Goal: Learn about a topic: Learn about a topic

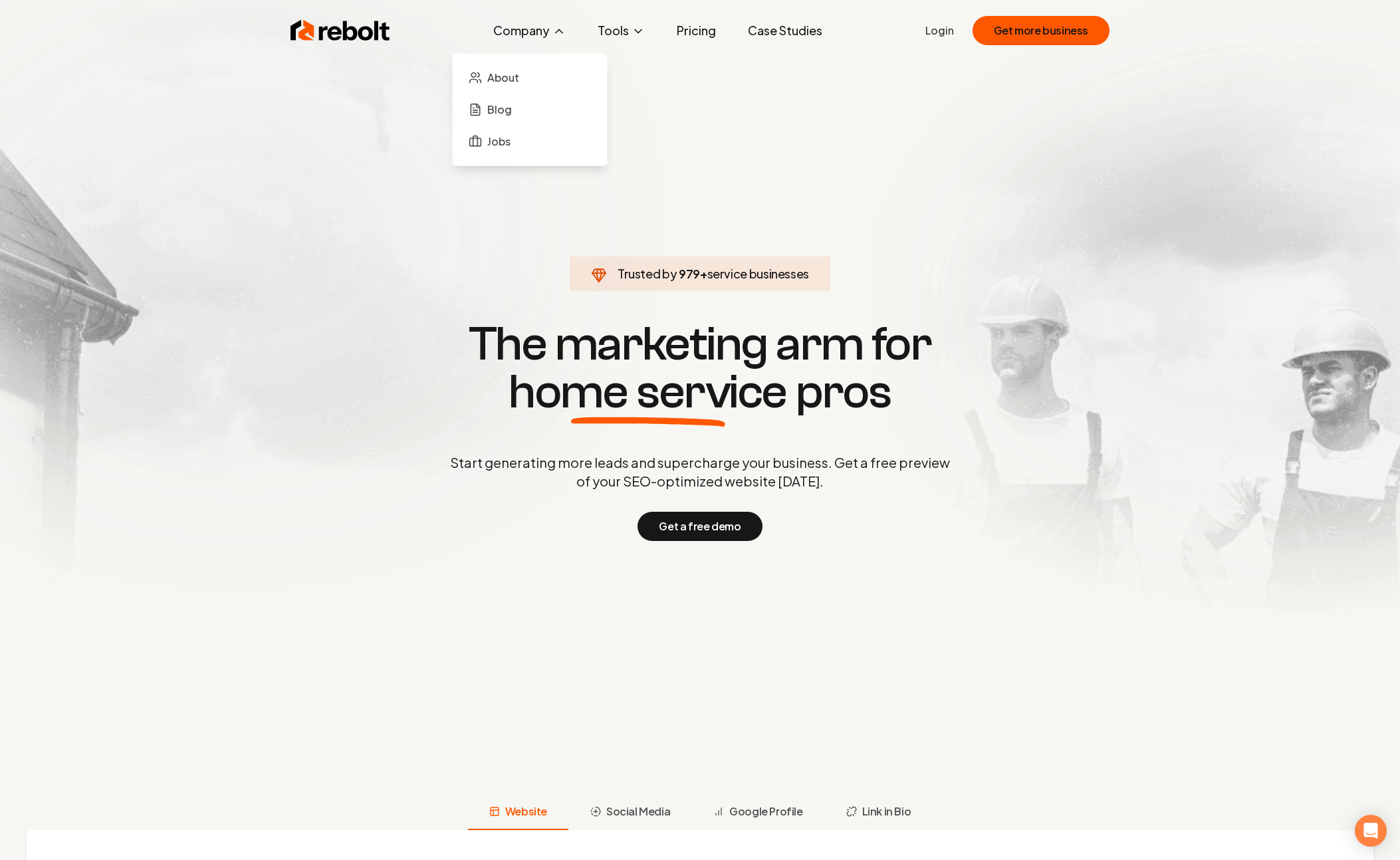
click at [561, 30] on icon at bounding box center [559, 31] width 7 height 3
click at [655, 806] on span "Social Media" at bounding box center [638, 811] width 64 height 16
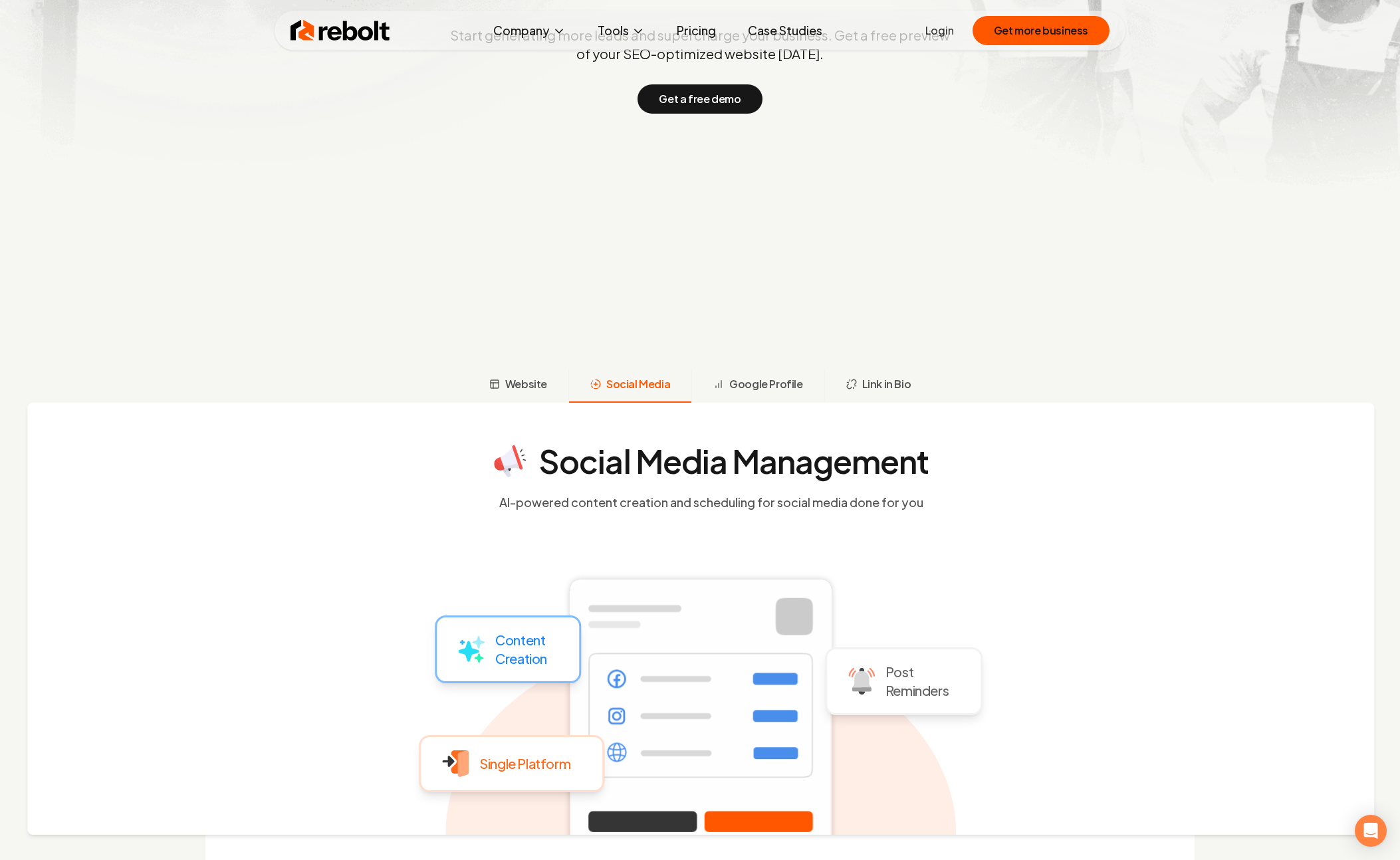
scroll to position [327, 0]
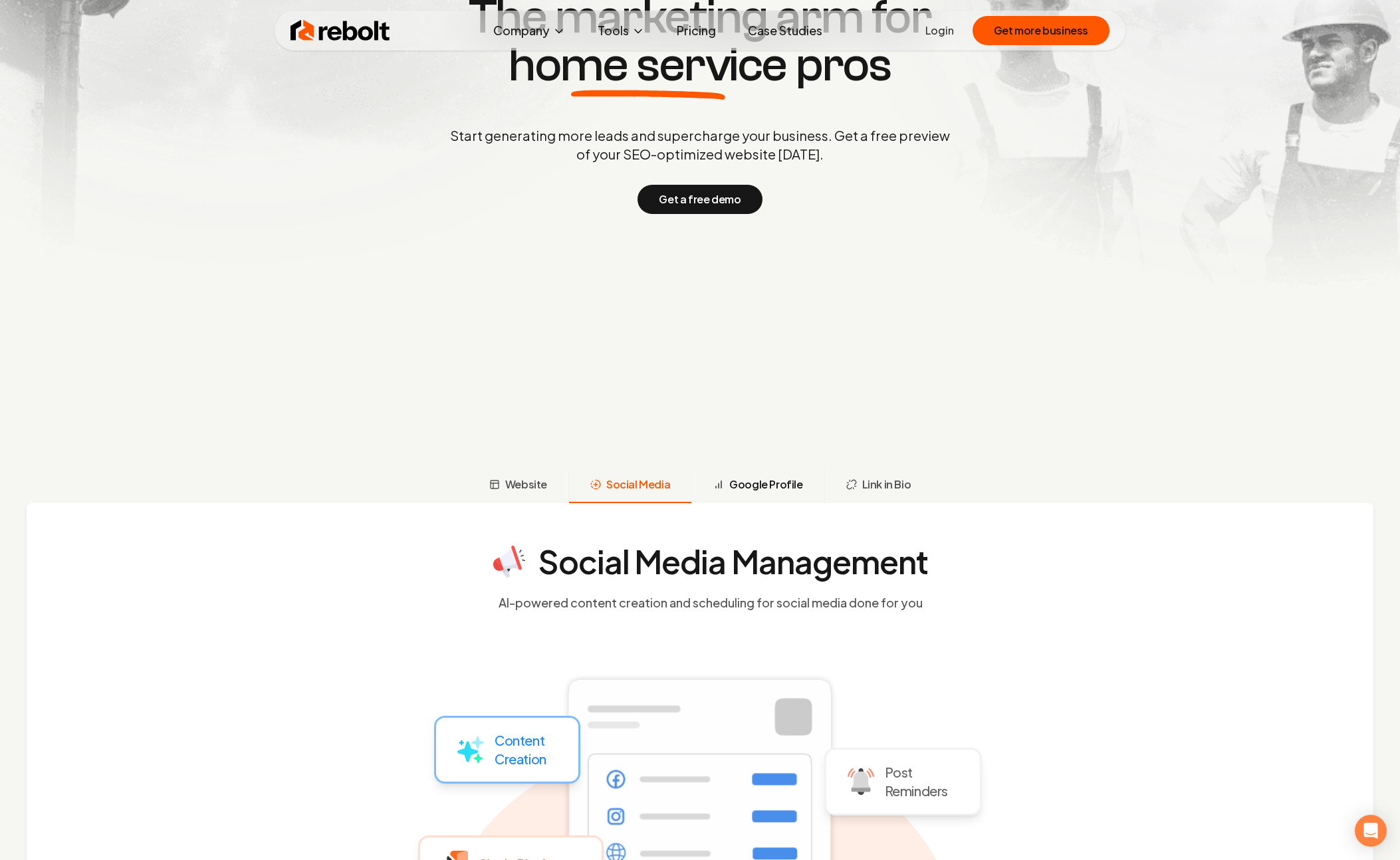
click at [787, 486] on span "Google Profile" at bounding box center [766, 484] width 73 height 16
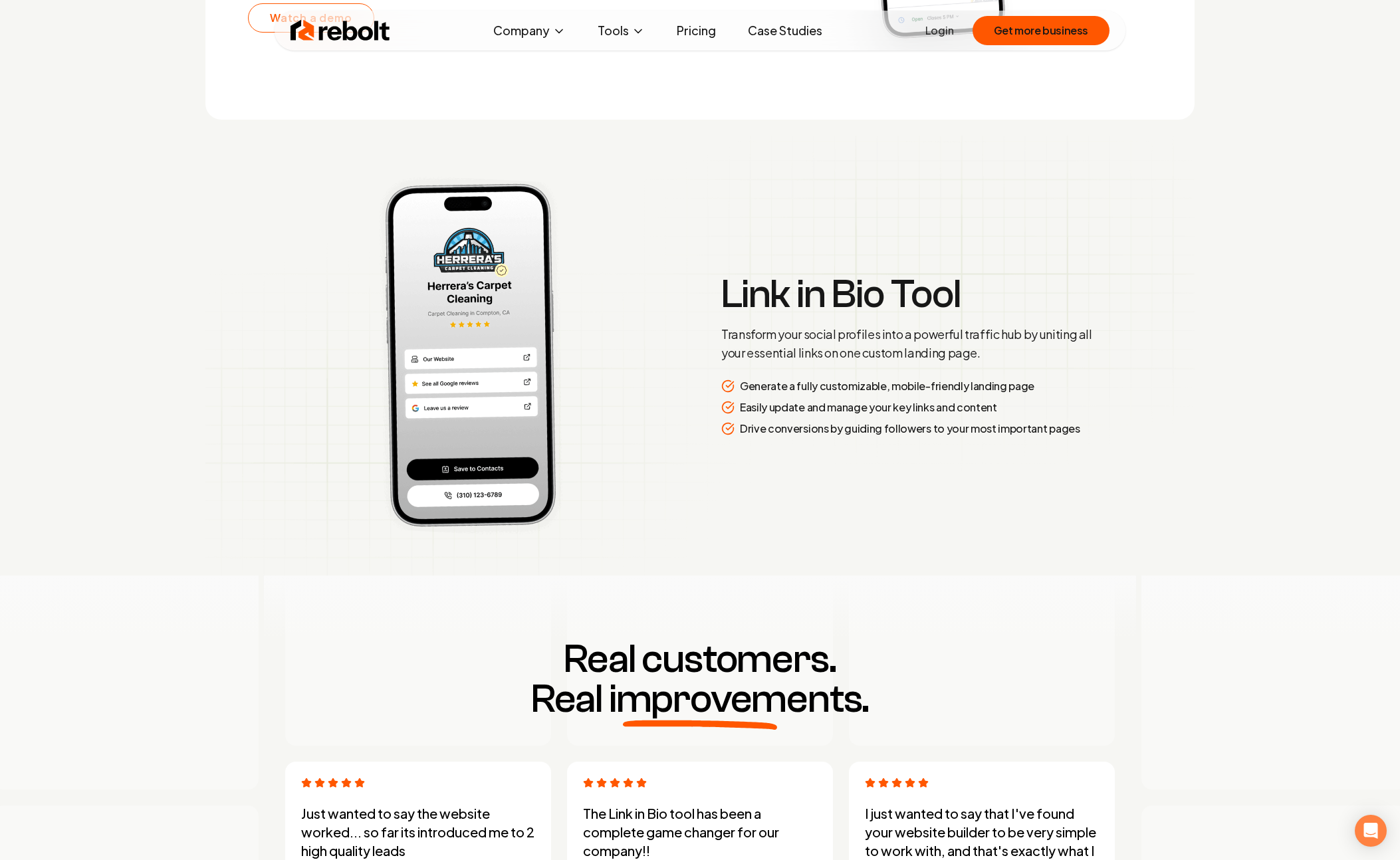
scroll to position [3532, 0]
